Goal: Task Accomplishment & Management: Use online tool/utility

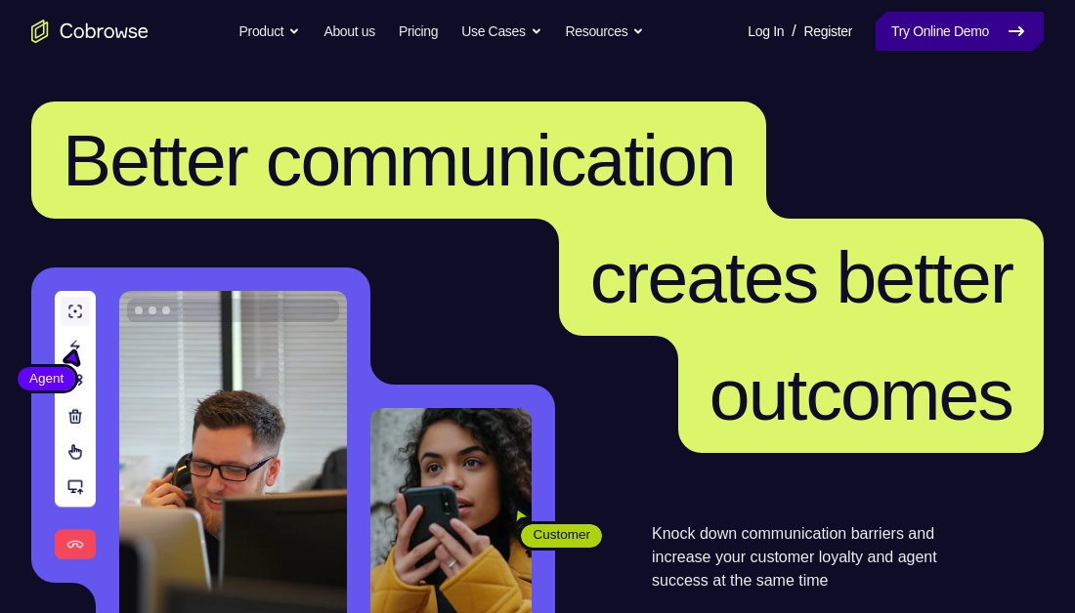
click at [926, 35] on link "Try Online Demo" at bounding box center [959, 31] width 168 height 39
click at [831, 242] on span "creates better" at bounding box center [801, 277] width 422 height 82
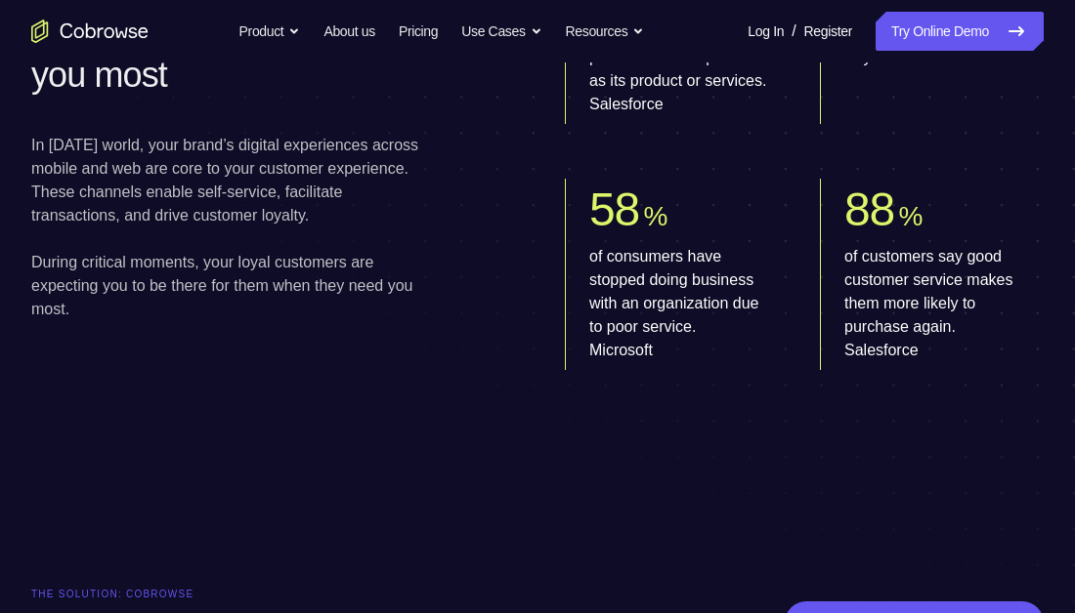
scroll to position [656, 0]
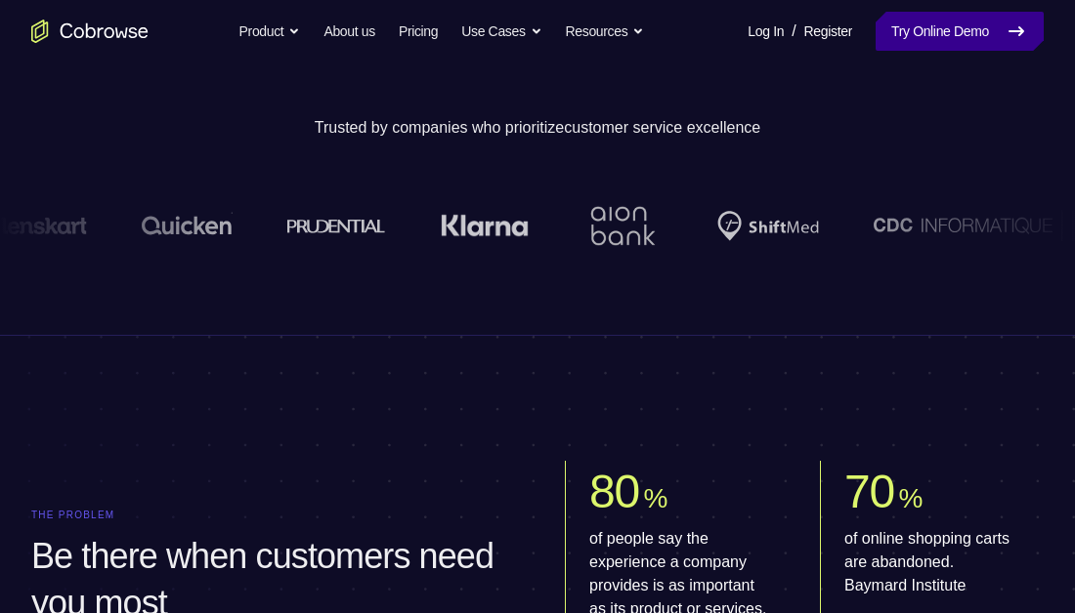
click at [937, 31] on link "Try Online Demo" at bounding box center [959, 31] width 168 height 39
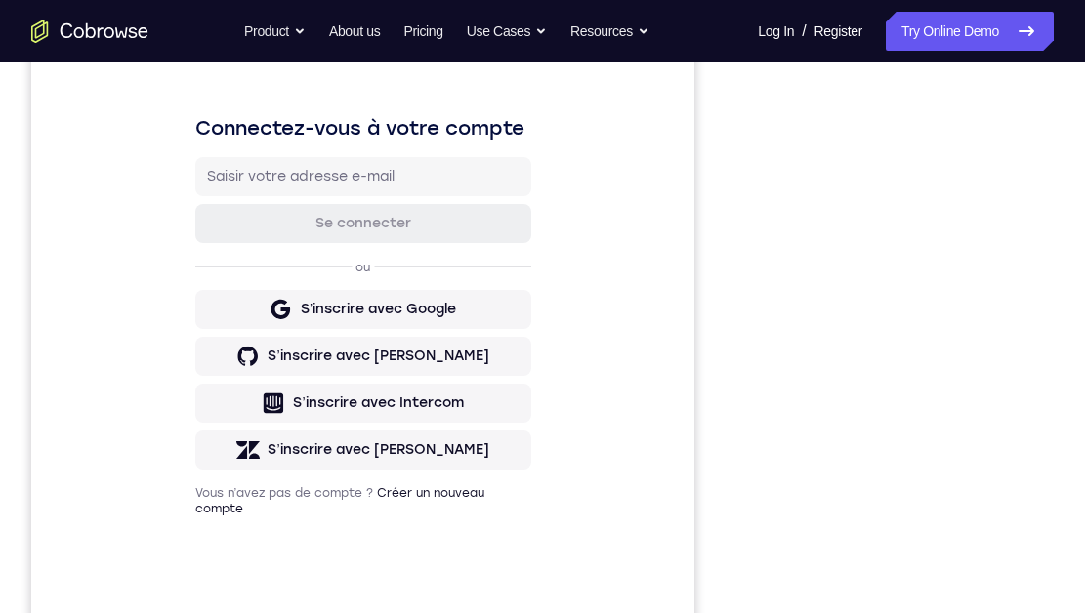
scroll to position [263, 0]
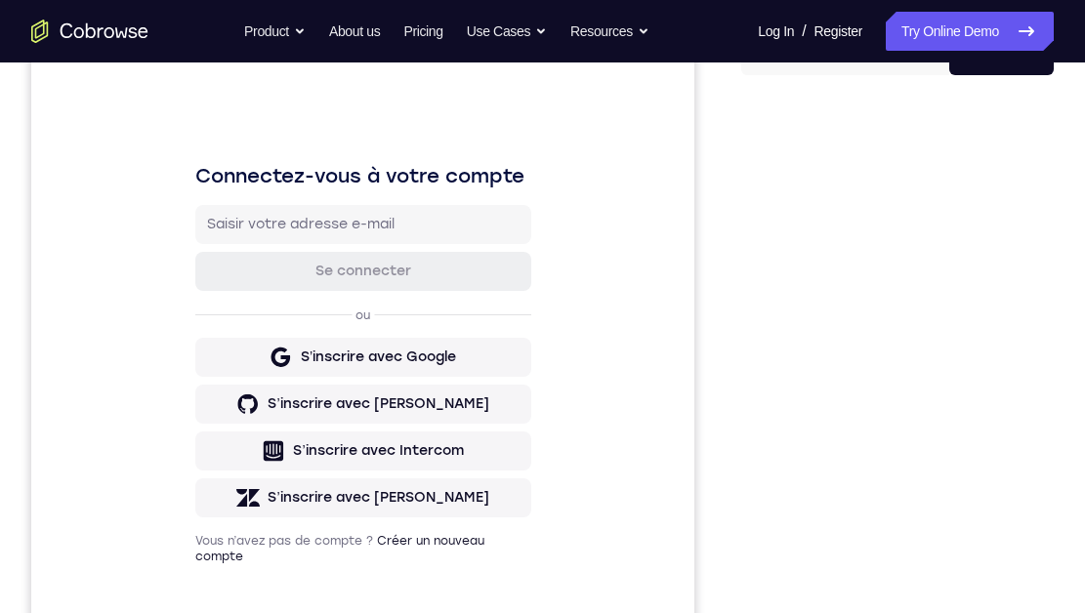
click at [1064, 206] on div "Your Support Agent Your Customer Web iOS Android Next Steps We’d be happy to gi…" at bounding box center [542, 489] width 1085 height 1289
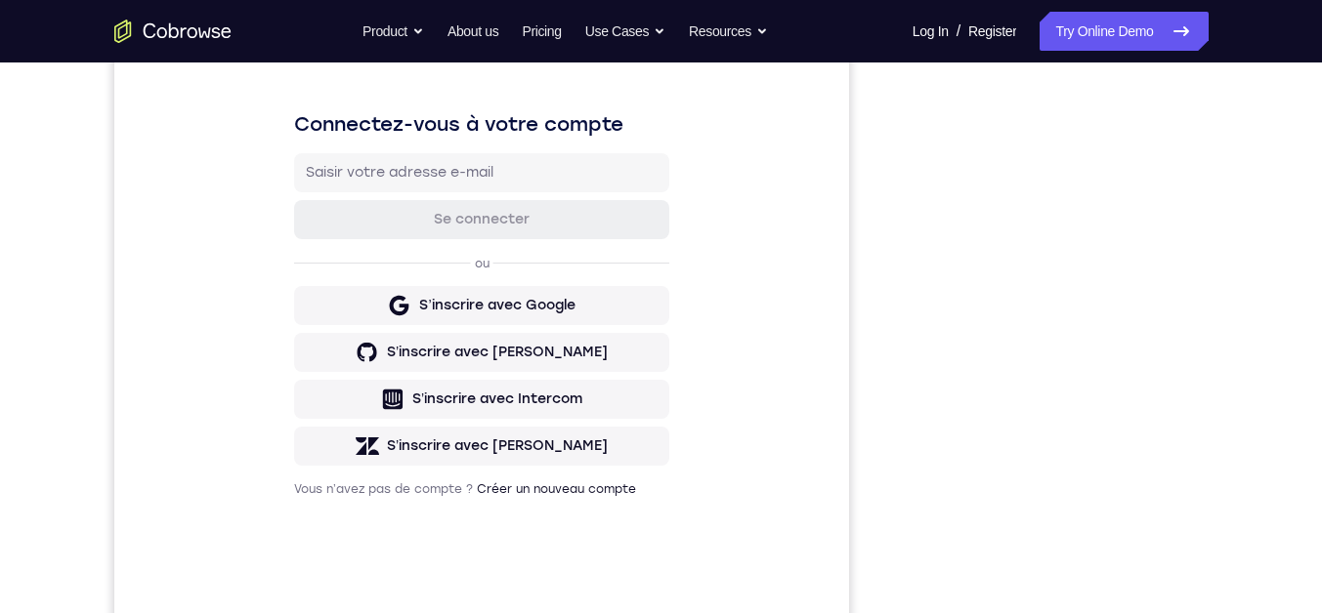
scroll to position [285, 0]
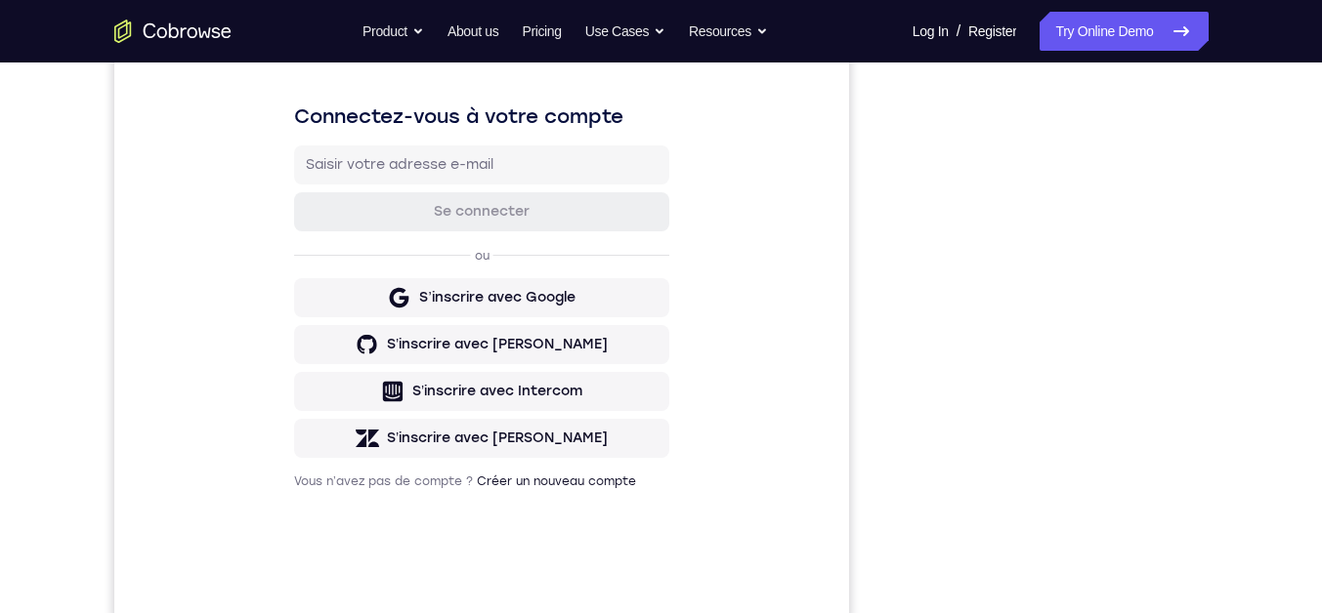
click at [1074, 376] on div "Your Support Agent Your Customer Web iOS Android Next Steps We’d be happy to gi…" at bounding box center [661, 421] width 1250 height 1289
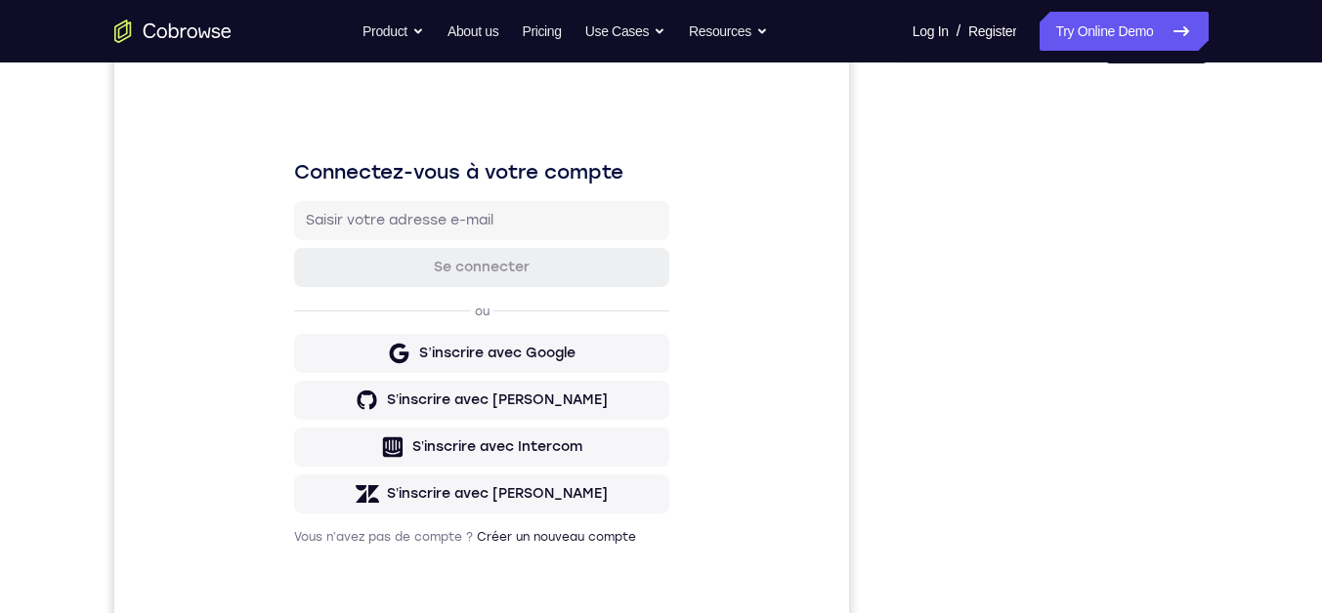
scroll to position [224, 0]
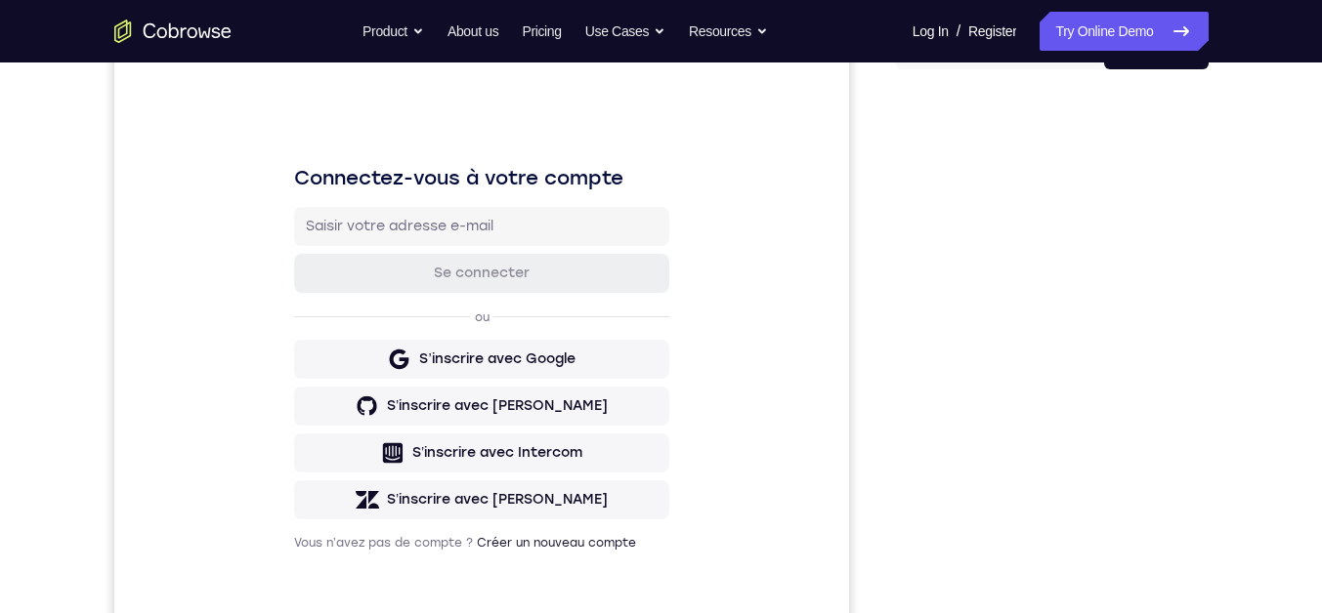
click at [1074, 287] on div "Your Support Agent Your Customer Web iOS Android Next Steps We’d be happy to gi…" at bounding box center [661, 483] width 1250 height 1289
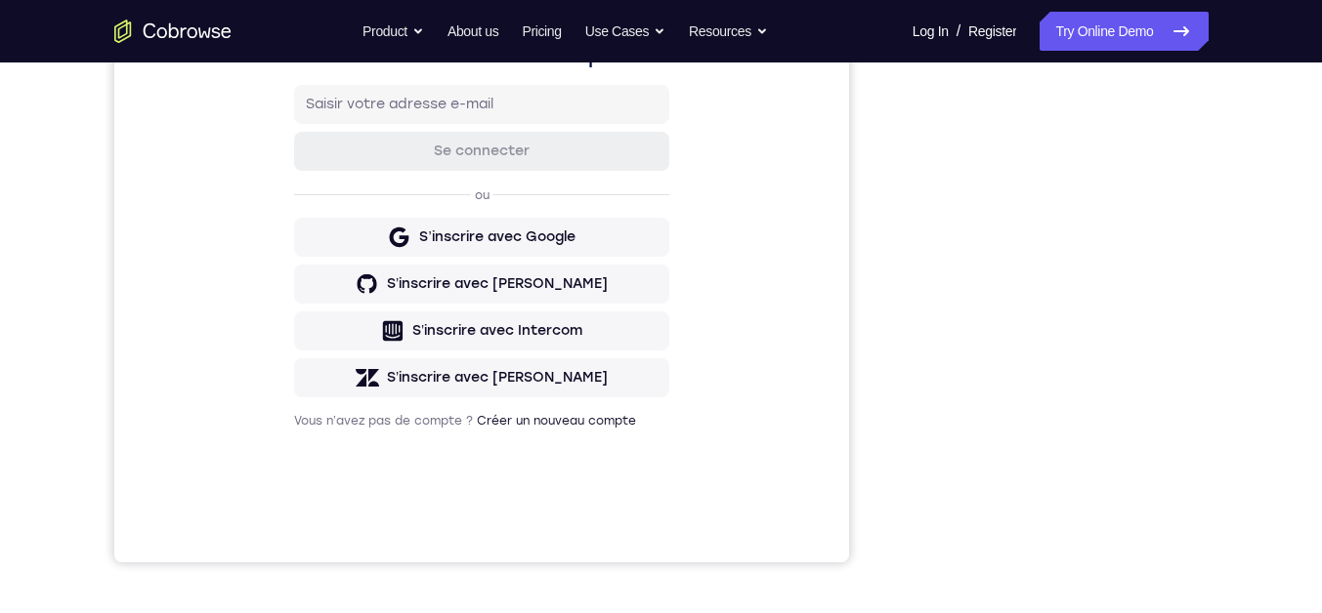
scroll to position [277, 0]
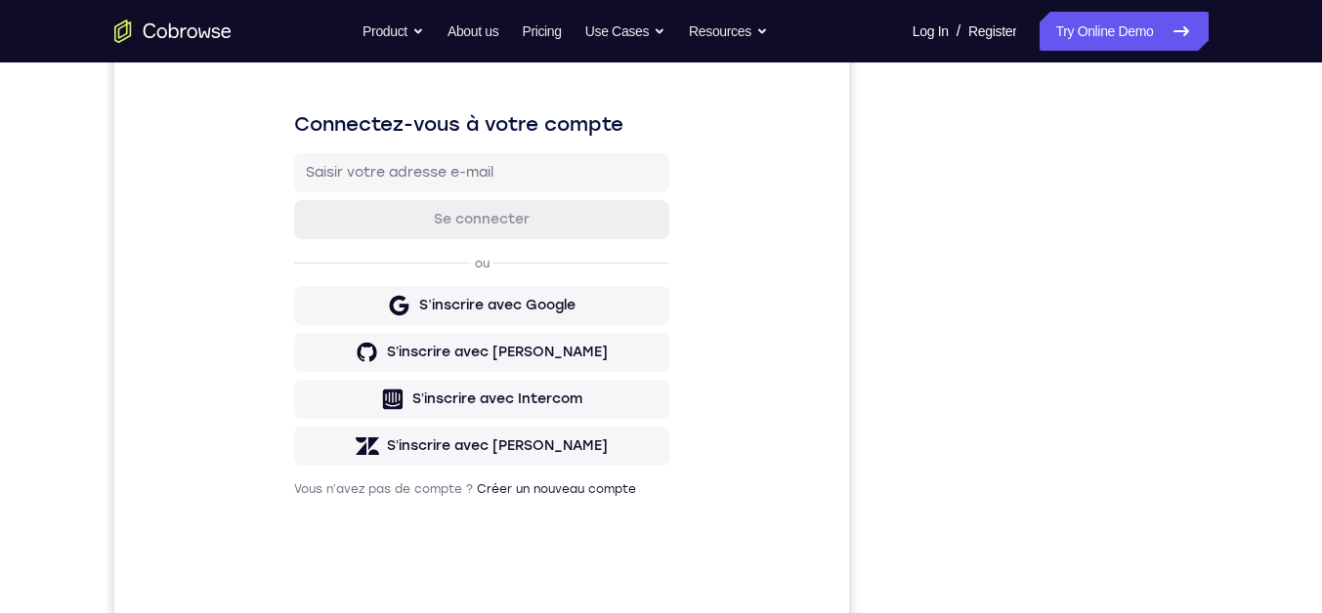
click at [1074, 441] on div "Your Support Agent Your Customer Web iOS Android Next Steps We’d be happy to gi…" at bounding box center [661, 429] width 1250 height 1289
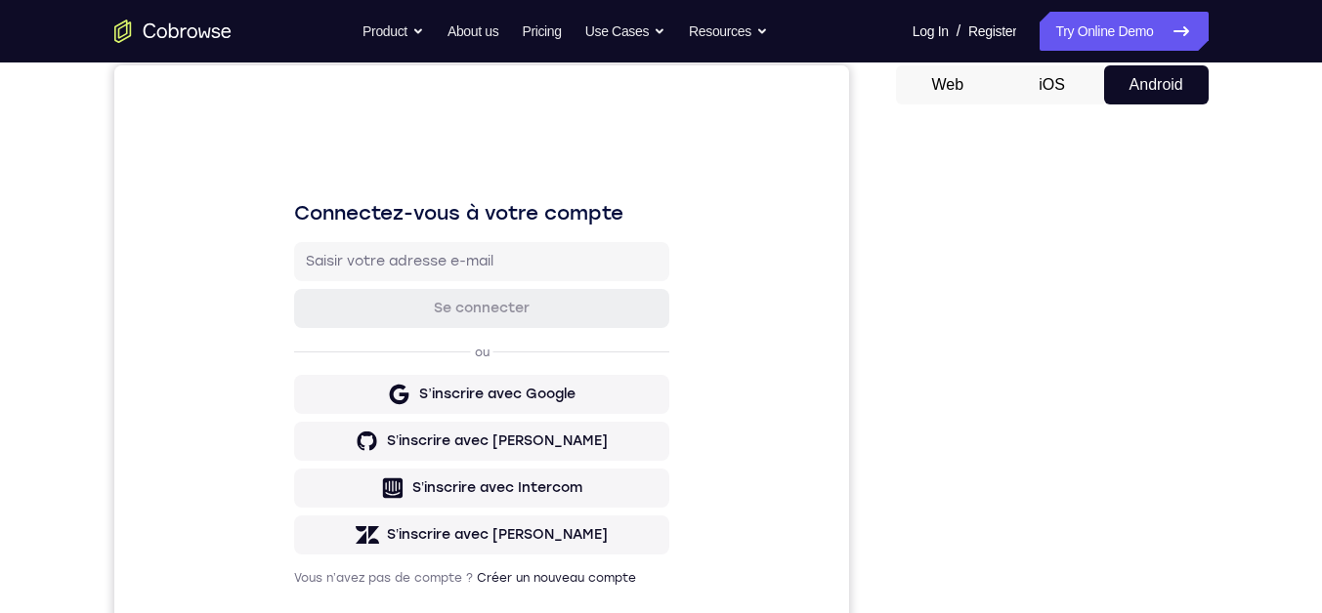
scroll to position [148, 0]
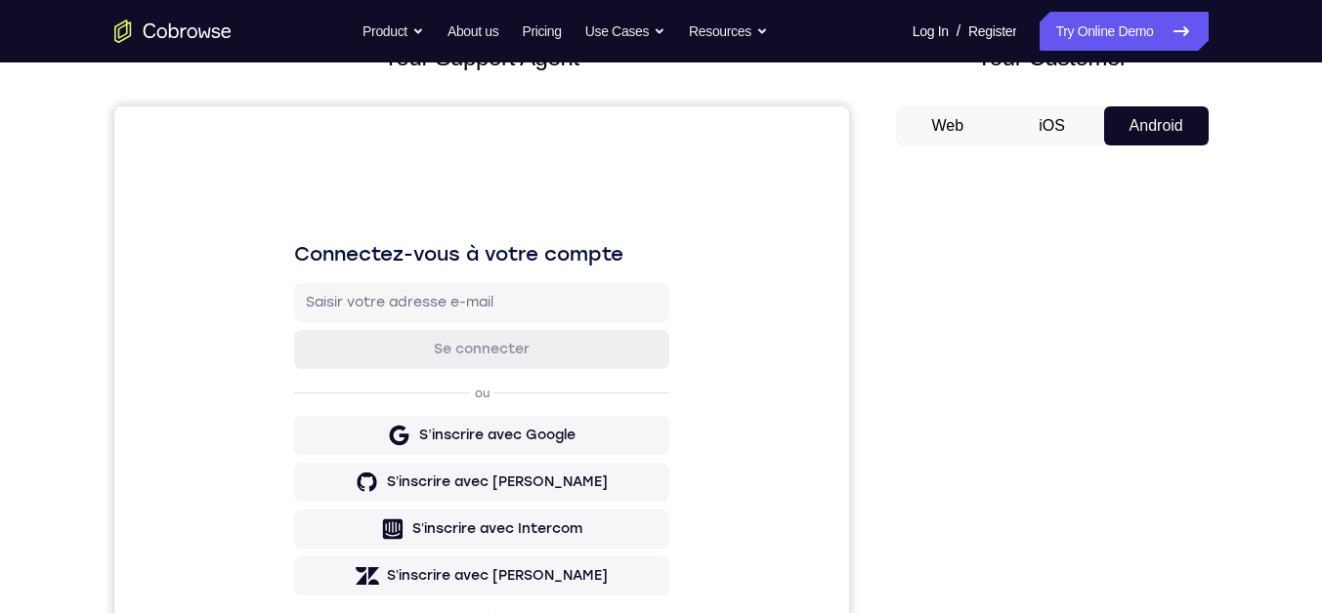
click at [939, 120] on button "Web" at bounding box center [948, 125] width 105 height 39
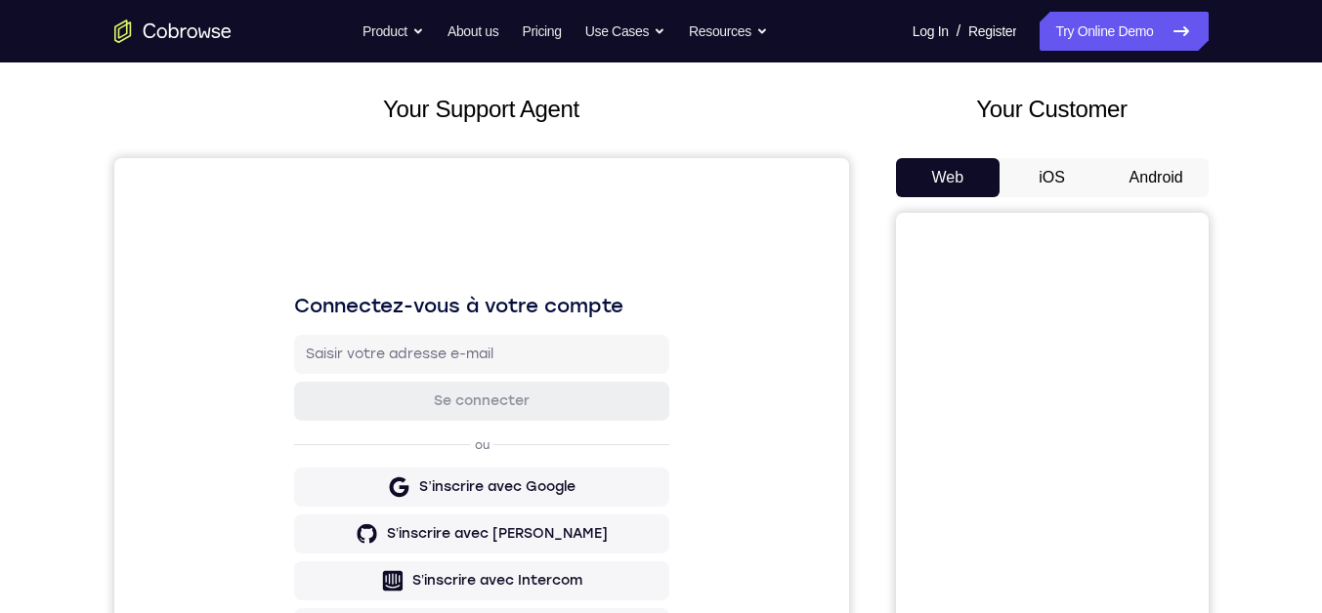
scroll to position [151, 0]
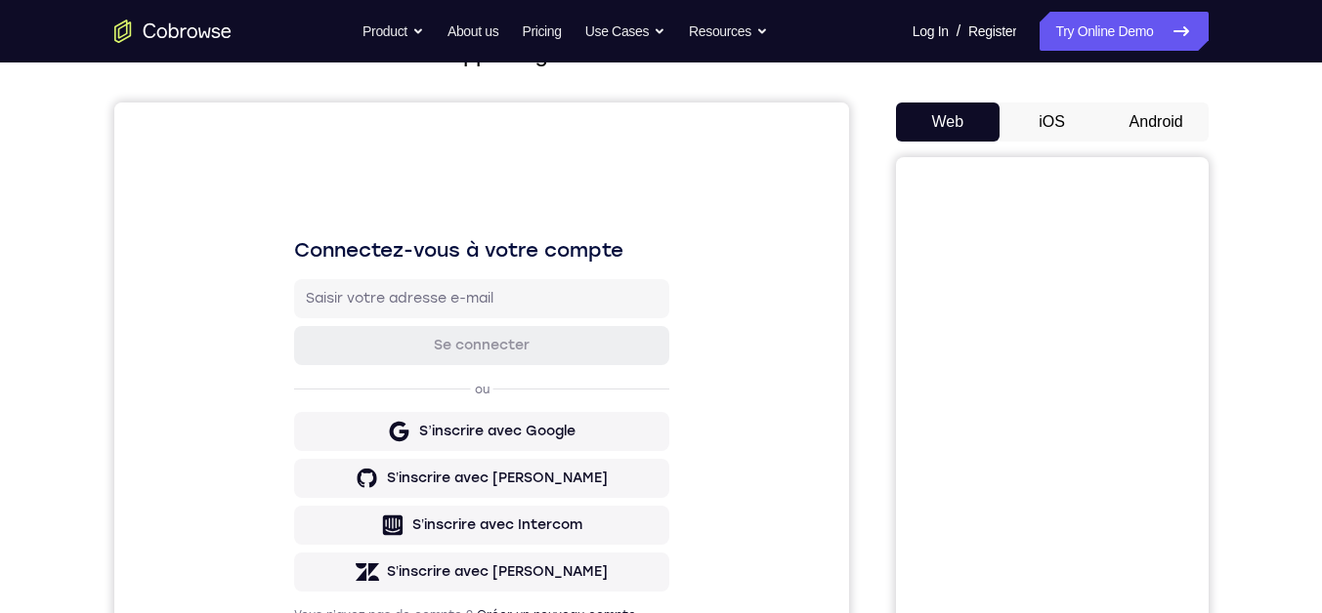
click at [1056, 119] on button "iOS" at bounding box center [1051, 122] width 105 height 39
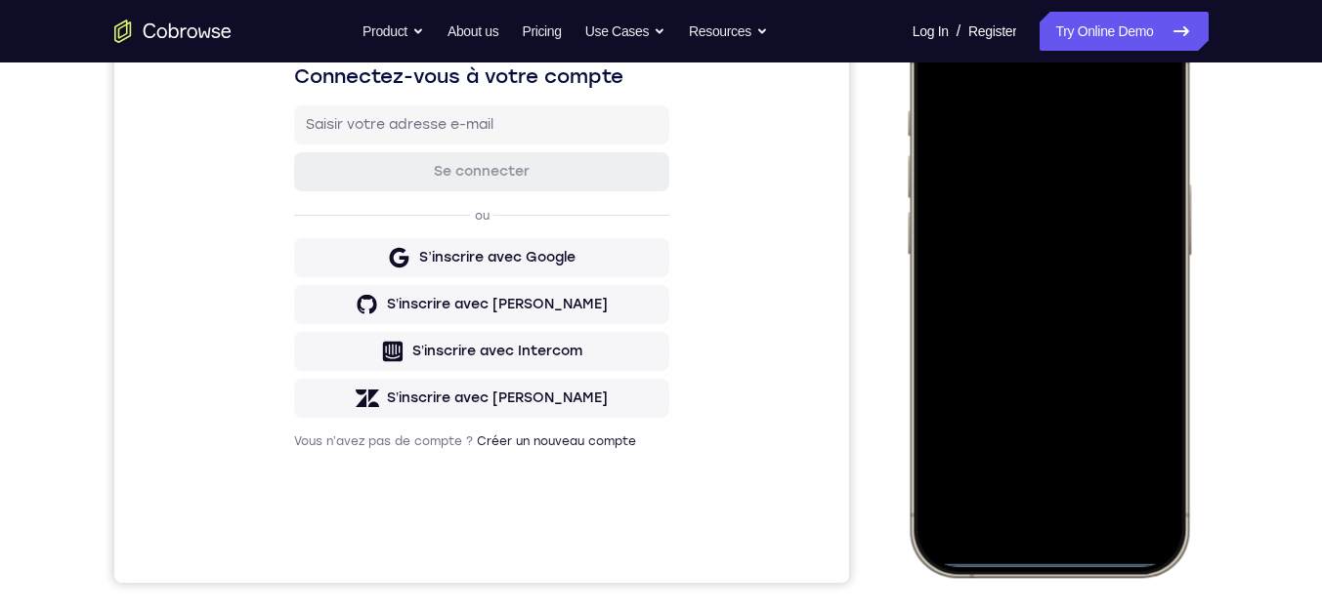
scroll to position [320, 0]
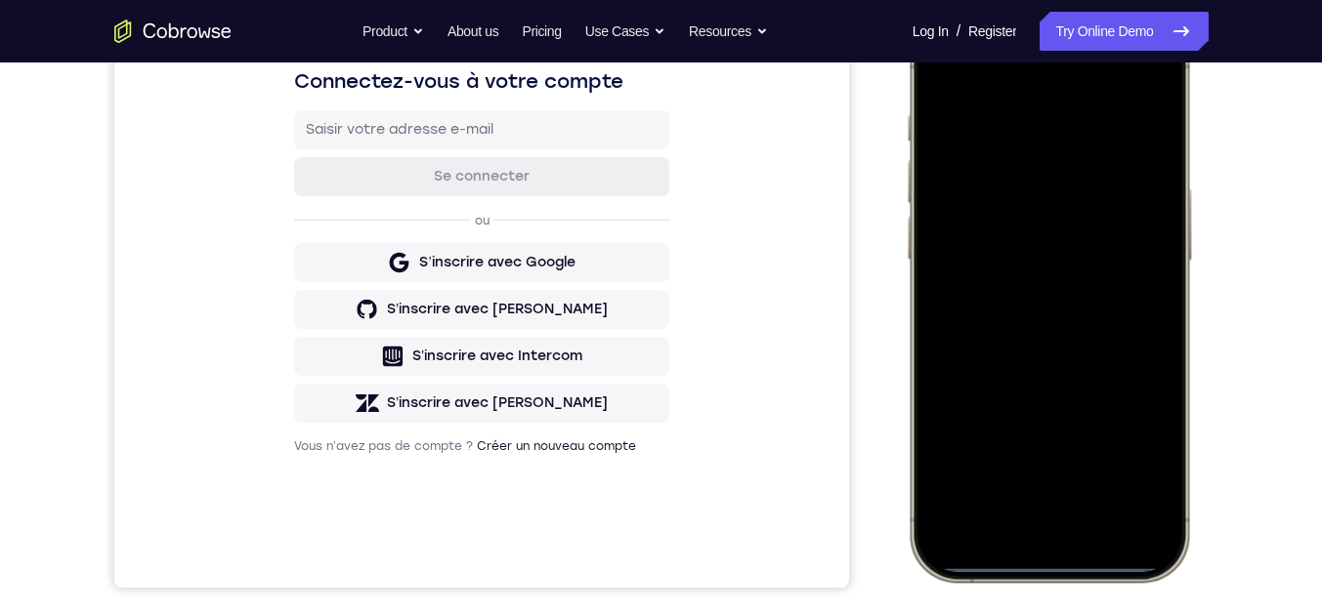
click at [1074, 232] on div at bounding box center [1048, 293] width 287 height 580
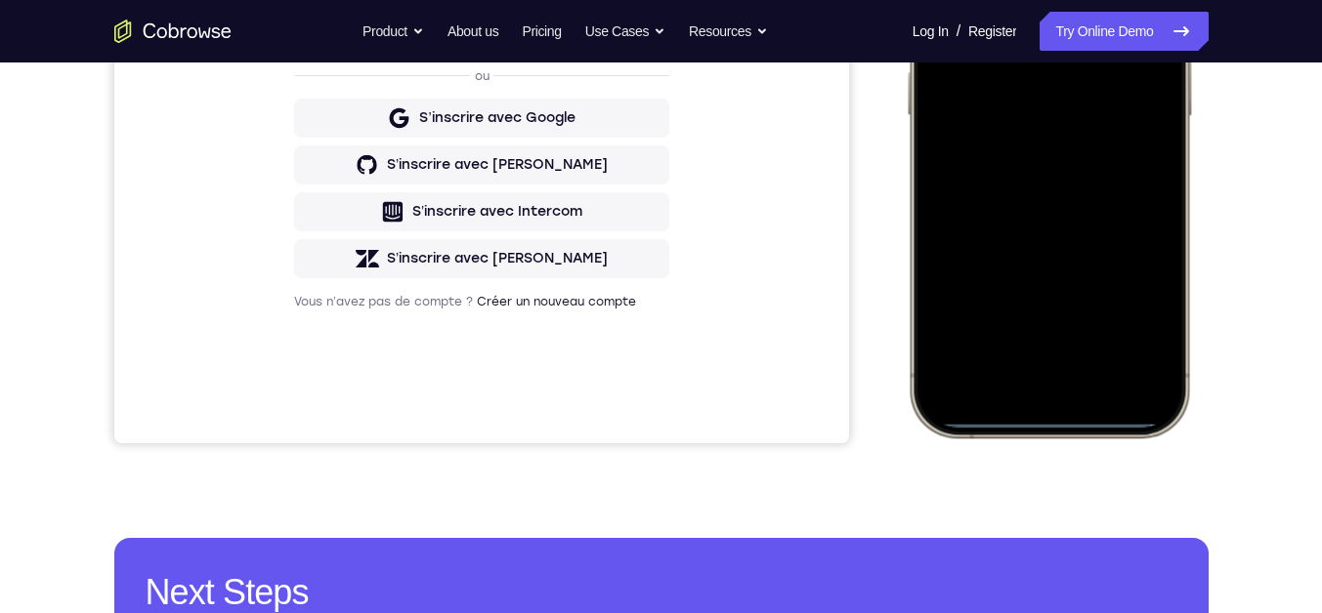
scroll to position [0, 0]
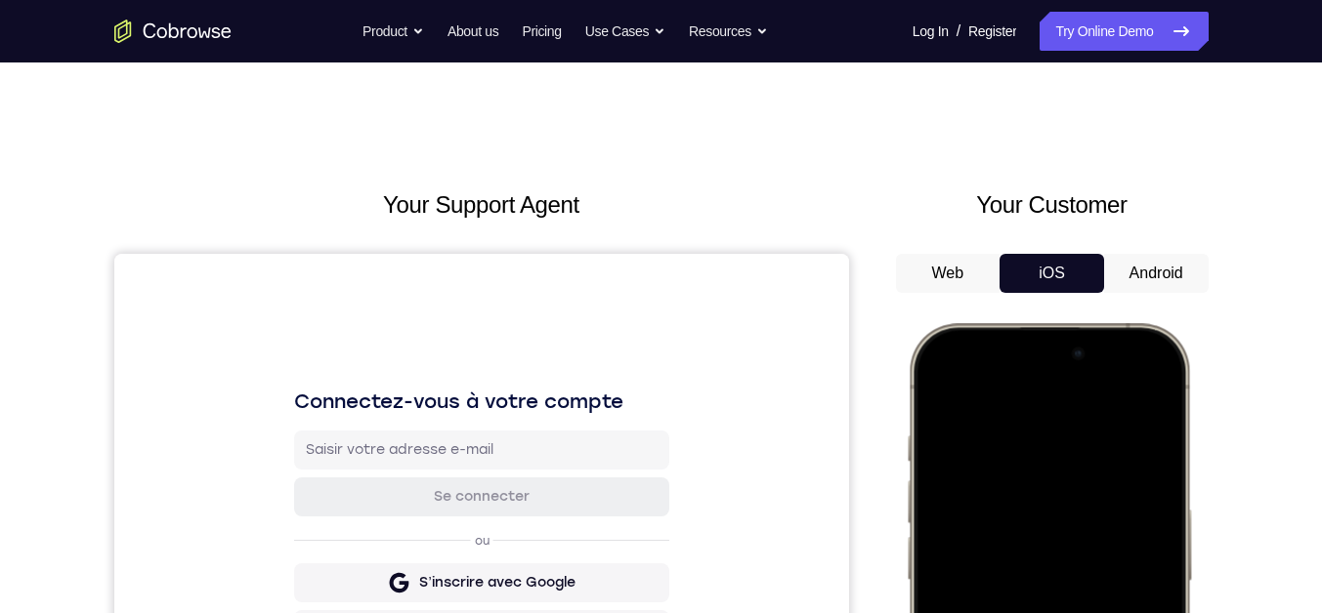
click at [1056, 376] on div at bounding box center [1047, 613] width 257 height 558
click at [1036, 397] on div at bounding box center [1047, 613] width 257 height 558
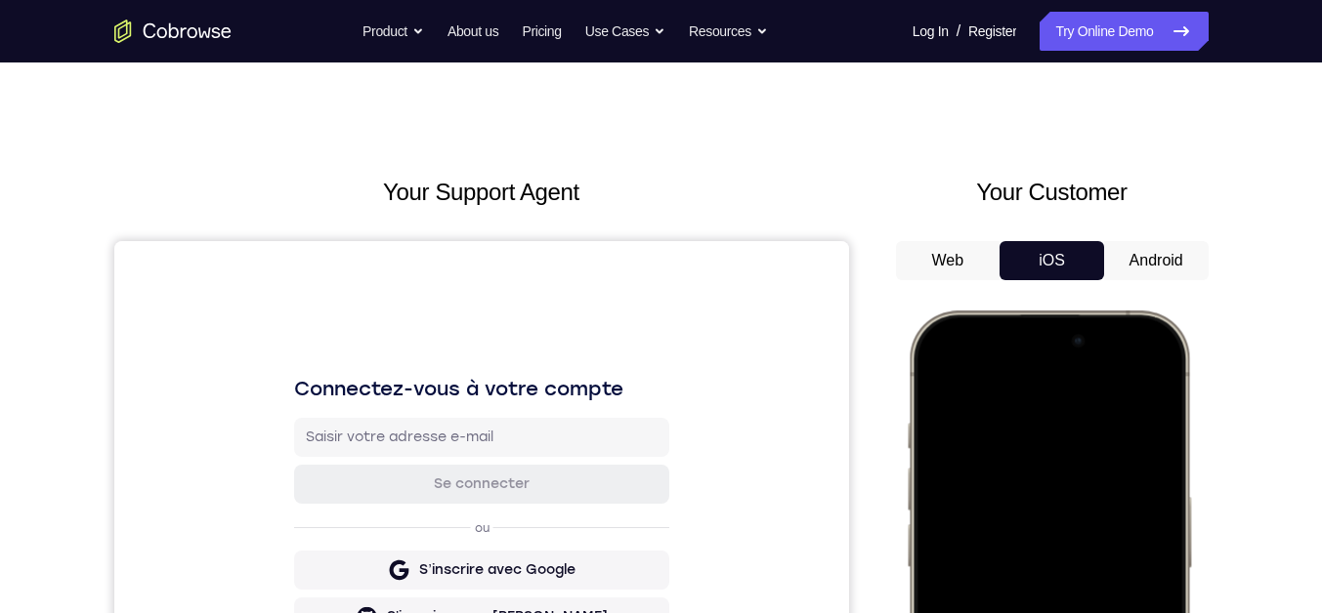
scroll to position [91, 0]
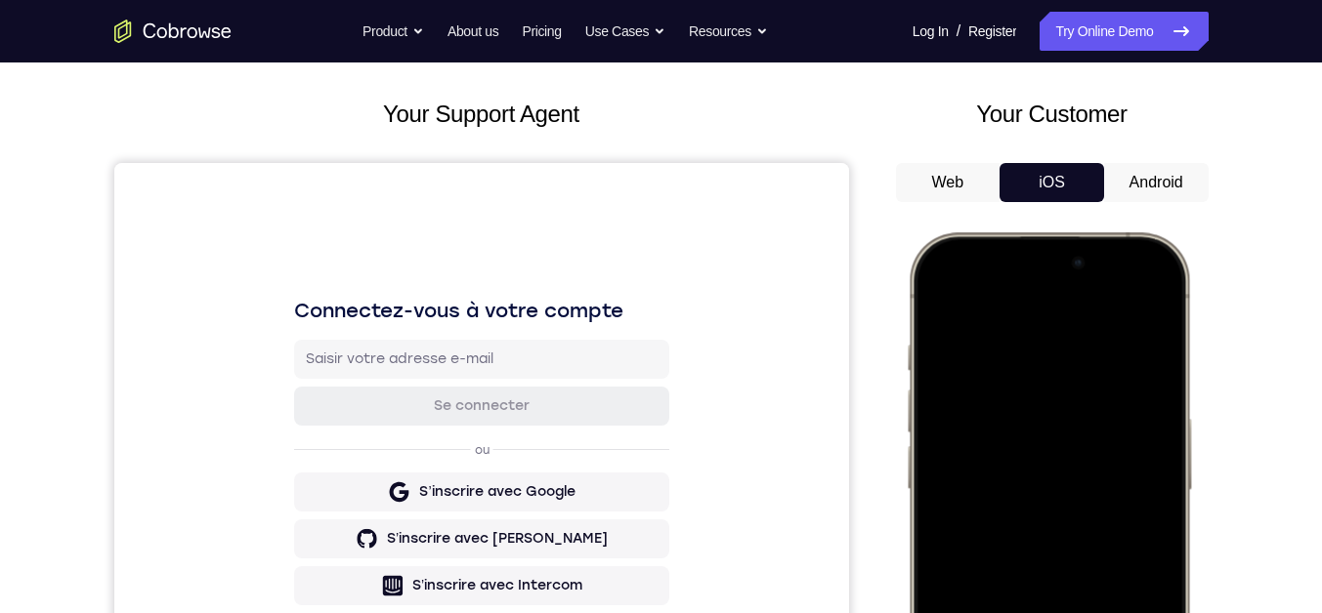
click at [1058, 276] on div at bounding box center [1047, 522] width 257 height 558
click at [1059, 301] on div at bounding box center [1047, 522] width 257 height 558
click at [1066, 295] on div at bounding box center [1047, 522] width 257 height 558
click at [1064, 276] on div at bounding box center [1047, 522] width 257 height 558
click at [1019, 275] on div at bounding box center [1047, 522] width 257 height 558
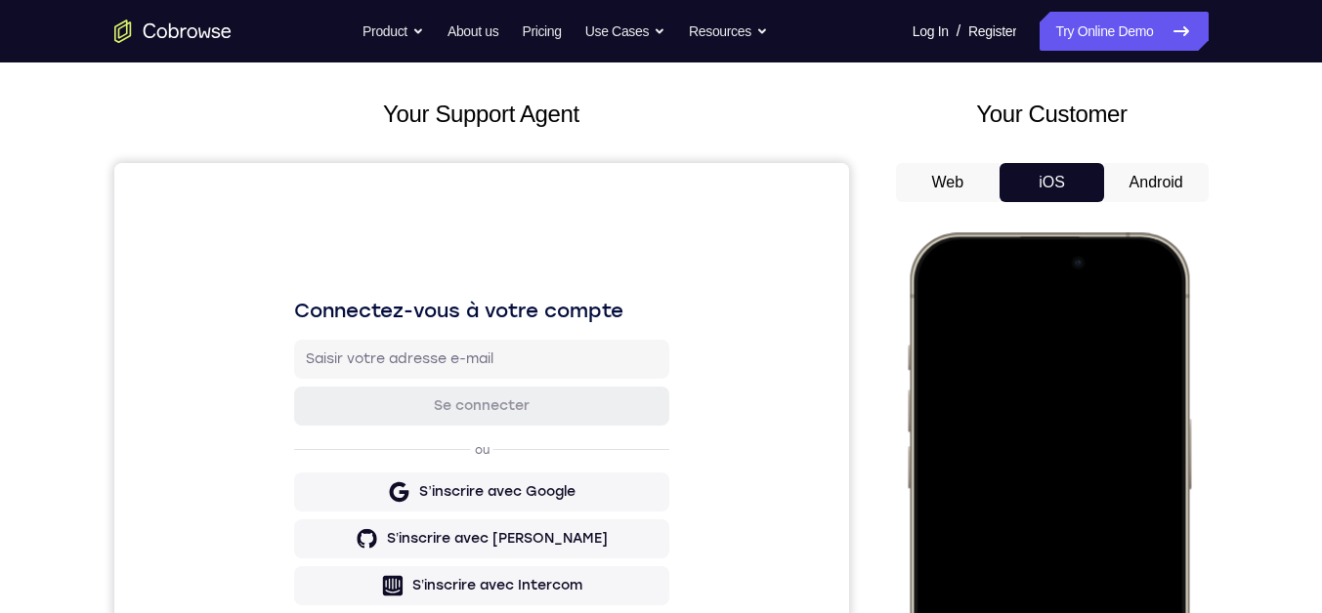
click at [1035, 246] on div at bounding box center [1047, 522] width 257 height 558
click at [1020, 250] on div at bounding box center [1047, 522] width 257 height 558
click at [970, 265] on div at bounding box center [1047, 522] width 257 height 558
click at [1002, 248] on div at bounding box center [1047, 522] width 257 height 558
click at [1031, 247] on div at bounding box center [1047, 522] width 257 height 558
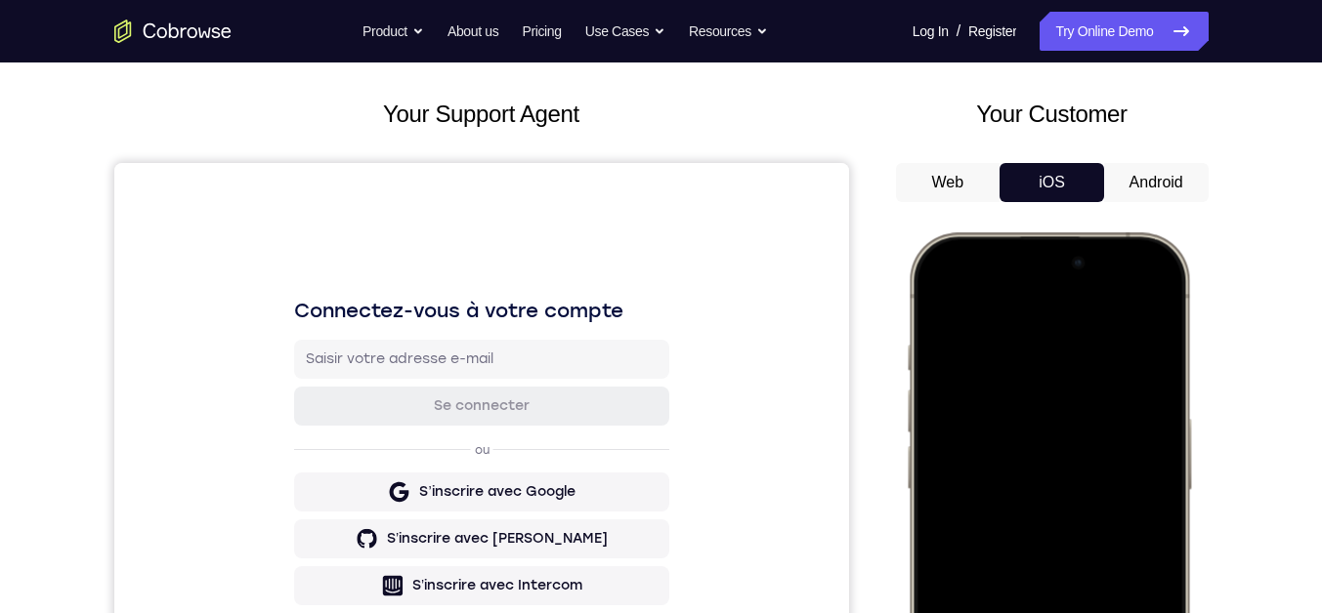
click at [1072, 269] on div at bounding box center [1047, 522] width 257 height 558
click at [1074, 268] on div at bounding box center [1047, 522] width 257 height 558
click at [1074, 273] on div at bounding box center [1047, 522] width 257 height 558
click at [1074, 275] on div at bounding box center [1047, 522] width 257 height 558
click at [1066, 299] on div at bounding box center [1047, 522] width 257 height 558
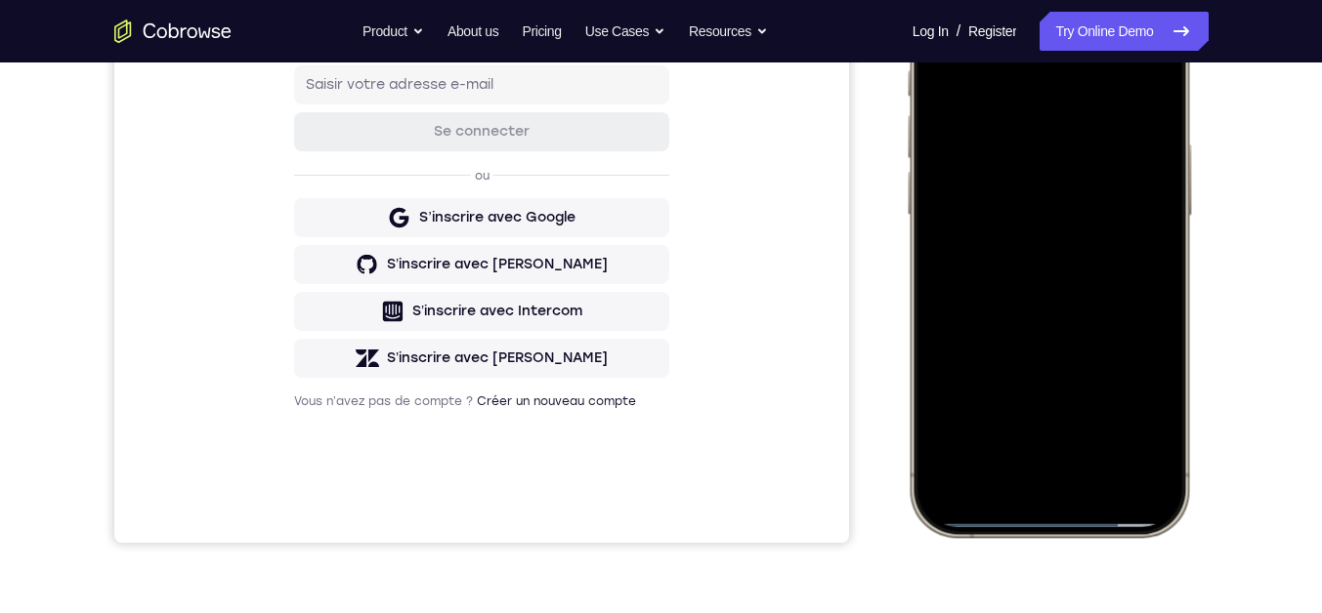
scroll to position [274, 0]
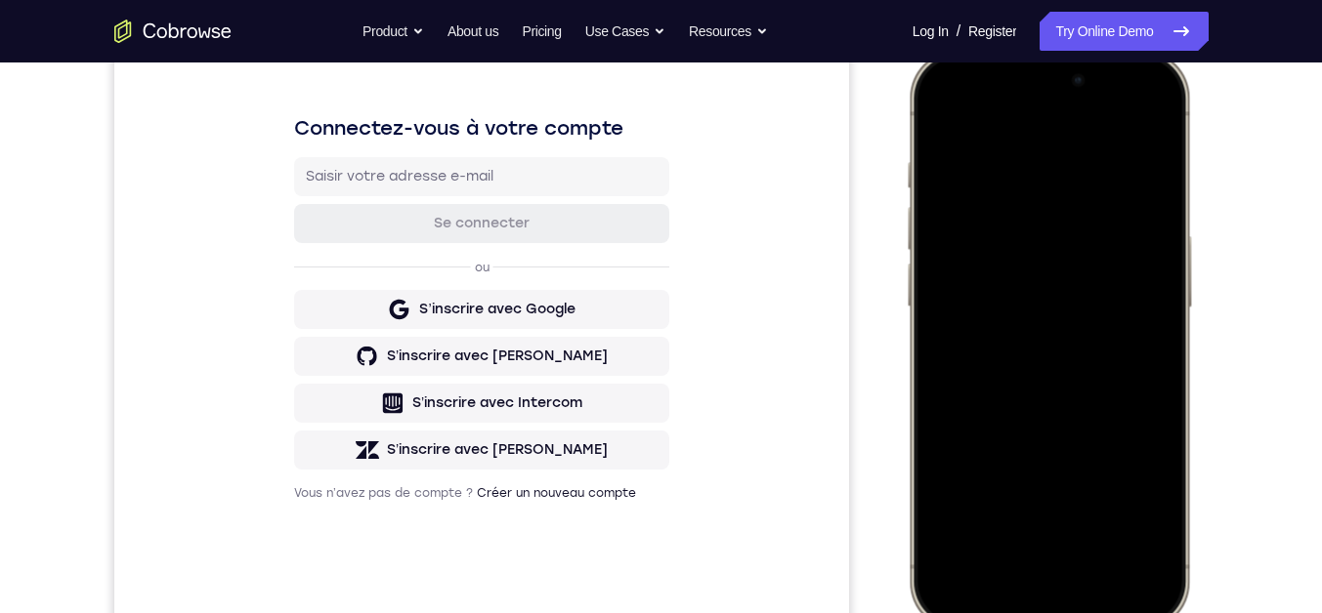
click at [1074, 90] on div at bounding box center [1047, 340] width 257 height 558
click at [1074, 91] on div at bounding box center [1047, 340] width 257 height 558
click at [1074, 86] on div at bounding box center [1047, 340] width 257 height 558
click at [1074, 73] on div at bounding box center [1047, 340] width 257 height 558
click at [1035, 118] on div at bounding box center [1047, 340] width 257 height 558
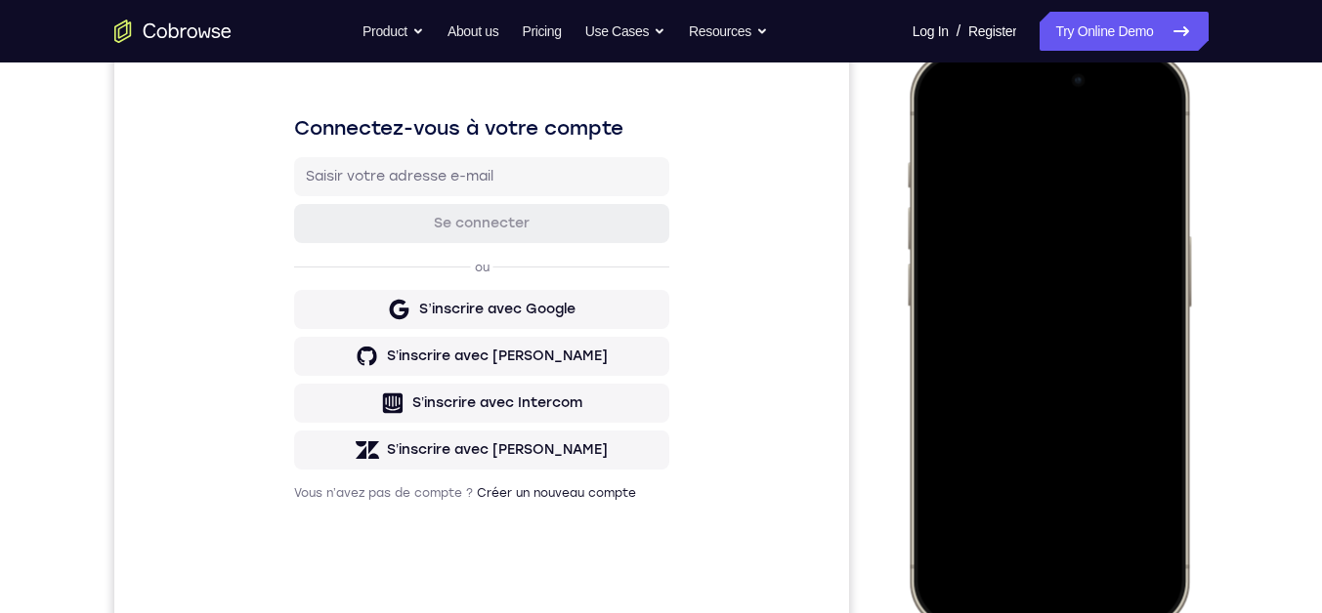
click at [1040, 112] on div at bounding box center [1047, 340] width 257 height 558
click at [1027, 125] on div at bounding box center [1047, 340] width 257 height 558
click at [1025, 133] on div at bounding box center [1047, 340] width 257 height 558
click at [1035, 136] on div at bounding box center [1047, 340] width 257 height 558
click at [1043, 133] on div at bounding box center [1047, 340] width 257 height 558
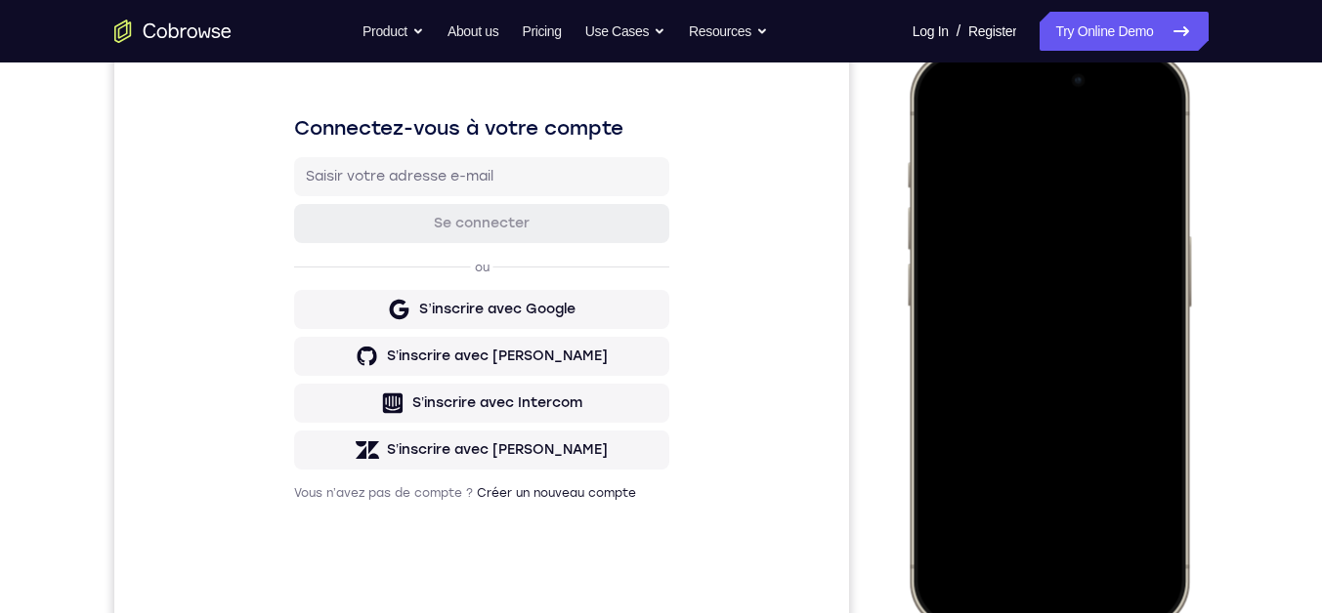
click at [1029, 140] on div at bounding box center [1047, 340] width 257 height 558
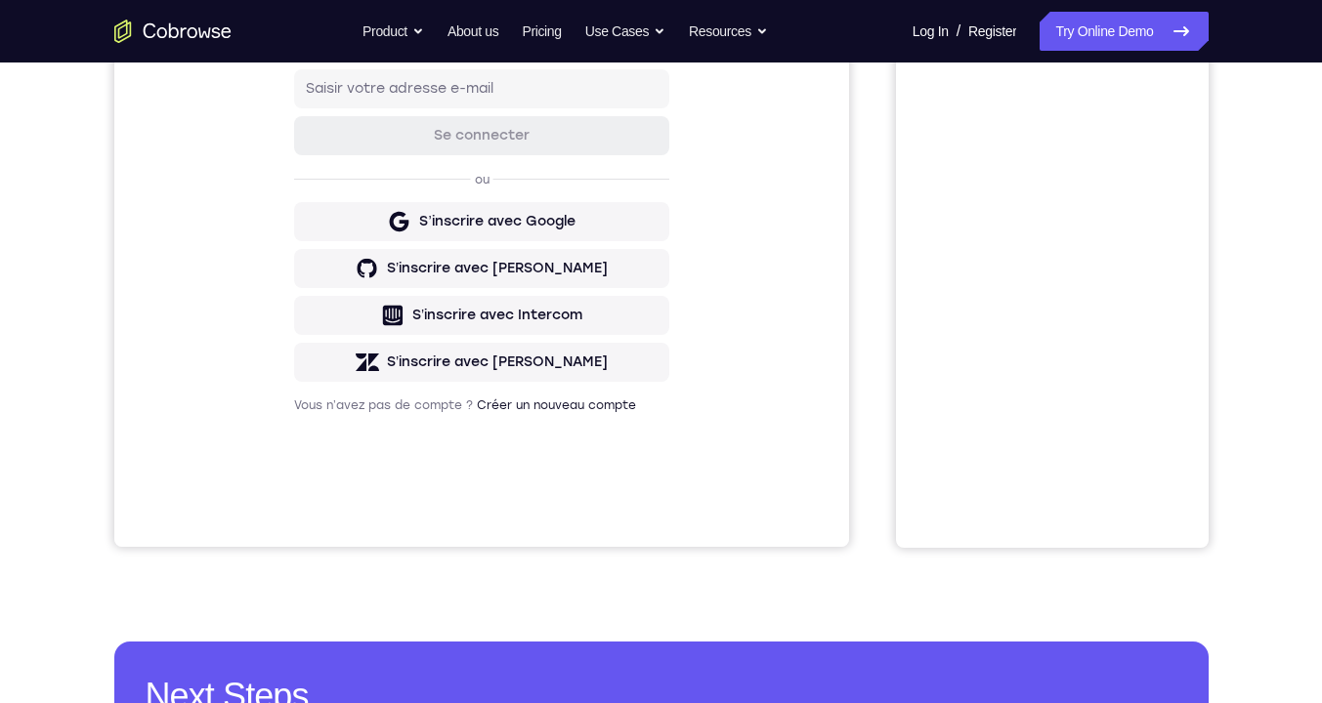
scroll to position [6, 0]
